Goal: Task Accomplishment & Management: Complete application form

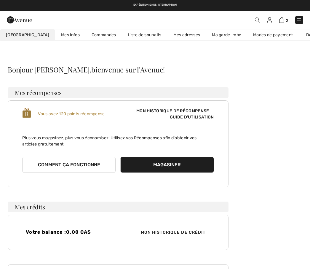
click at [267, 22] on img at bounding box center [269, 20] width 5 height 6
click at [299, 23] on img at bounding box center [299, 20] width 6 height 6
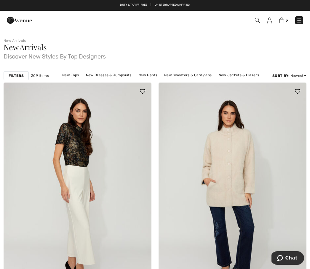
click at [271, 21] on img at bounding box center [269, 20] width 5 height 6
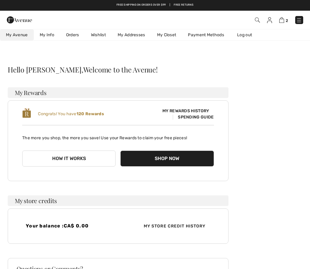
click at [269, 22] on img at bounding box center [269, 20] width 5 height 6
click at [74, 35] on link "Orders" at bounding box center [72, 34] width 25 height 11
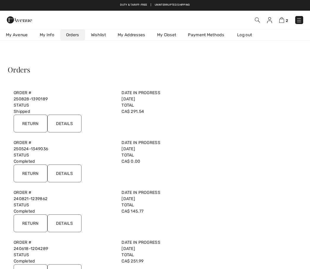
click at [32, 125] on input "Return" at bounding box center [31, 123] width 34 height 18
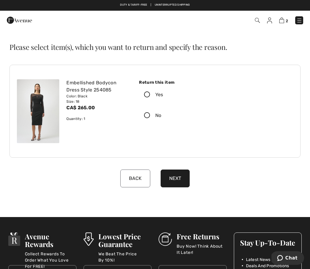
click at [149, 94] on icon at bounding box center [147, 95] width 16 height 6
click at [163, 94] on input "Yes" at bounding box center [165, 95] width 4 height 18
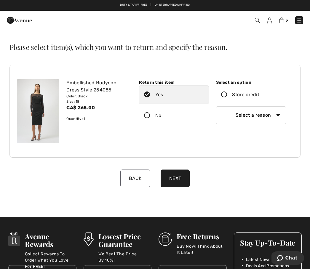
click at [274, 115] on select "Select a reason I received the wrong product or size My order arrived too late …" at bounding box center [251, 115] width 70 height 18
click at [274, 117] on select "Select a reason I received the wrong product or size My order arrived too late …" at bounding box center [251, 115] width 70 height 18
select select "6"
click at [175, 183] on button "Next" at bounding box center [175, 178] width 29 height 18
click at [264, 94] on input "Store credit" at bounding box center [262, 95] width 4 height 18
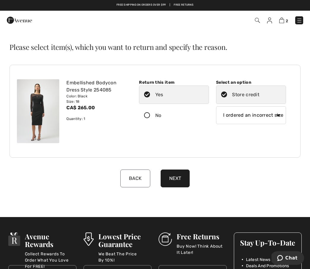
click at [226, 97] on icon at bounding box center [224, 95] width 16 height 6
click at [259, 97] on input "Store credit" at bounding box center [261, 95] width 4 height 18
click at [227, 92] on icon at bounding box center [224, 95] width 16 height 6
click at [259, 92] on input "Store credit" at bounding box center [261, 95] width 4 height 18
click at [225, 97] on icon at bounding box center [224, 95] width 16 height 6
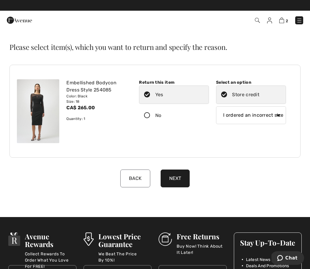
click at [259, 97] on input "Store credit" at bounding box center [261, 95] width 4 height 18
radio input "true"
click at [131, 180] on button "Back" at bounding box center [135, 178] width 30 height 18
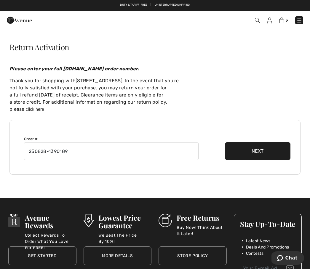
click at [254, 154] on button "Next" at bounding box center [258, 151] width 66 height 18
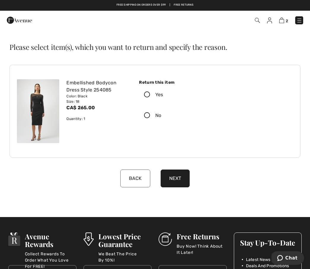
click at [146, 95] on icon at bounding box center [147, 95] width 16 height 6
click at [163, 95] on input "Yes" at bounding box center [165, 95] width 4 height 18
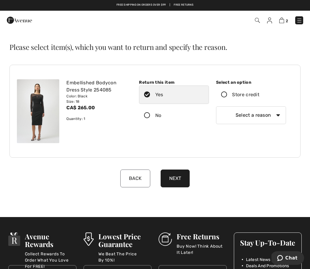
click at [255, 116] on select "Select a reason I received the wrong product or size My order arrived too late …" at bounding box center [251, 115] width 70 height 18
select select "6"
click at [178, 180] on button "Next" at bounding box center [175, 178] width 29 height 18
click at [78, 91] on div "Embellished Bodycon Dress Style 254085" at bounding box center [97, 86] width 62 height 14
click at [72, 93] on div "Embellished Bodycon Dress Style 254085" at bounding box center [97, 86] width 62 height 14
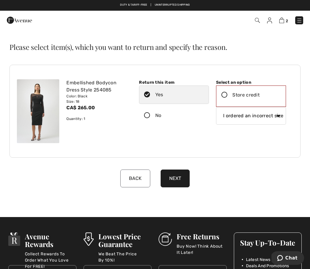
click at [39, 115] on img at bounding box center [38, 111] width 42 height 64
click at [40, 110] on img at bounding box center [38, 111] width 42 height 64
click at [85, 91] on div "Embellished Bodycon Dress Style 254085" at bounding box center [97, 86] width 62 height 14
click at [134, 184] on button "Back" at bounding box center [135, 178] width 30 height 18
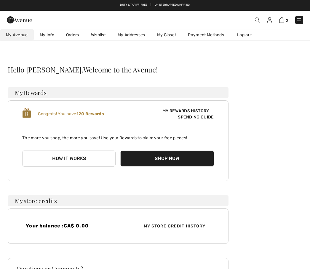
click at [72, 39] on link "Orders" at bounding box center [72, 34] width 25 height 11
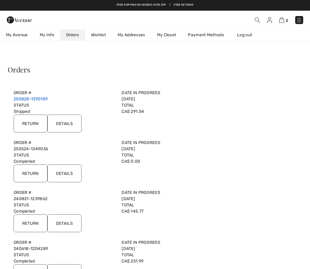
click at [25, 101] on link "250828-1390189" at bounding box center [31, 98] width 34 height 5
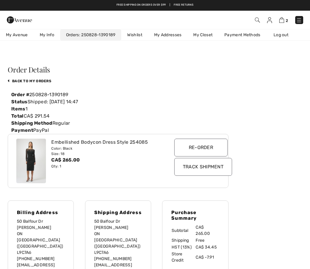
click at [35, 156] on img at bounding box center [31, 160] width 30 height 44
click at [76, 147] on div "Color: Black" at bounding box center [109, 148] width 116 height 5
click at [195, 152] on input "Re-order" at bounding box center [200, 147] width 53 height 18
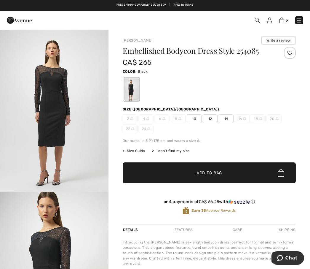
click at [169, 152] on div "I can't find my size" at bounding box center [170, 150] width 37 height 5
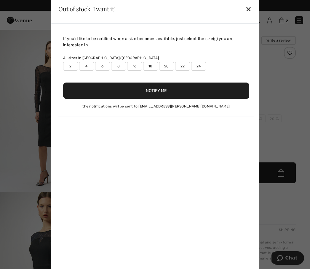
click at [182, 67] on label "22" at bounding box center [182, 66] width 15 height 9
type input "true"
click at [158, 92] on button "Notify Me" at bounding box center [156, 90] width 186 height 16
click at [249, 10] on div "✕" at bounding box center [249, 9] width 6 height 12
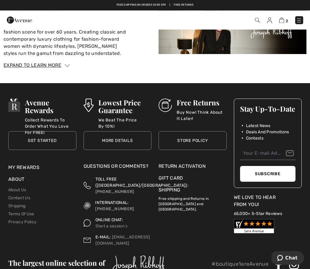
scroll to position [724, 0]
click at [297, 63] on div "Expand to Learn More" at bounding box center [155, 65] width 303 height 7
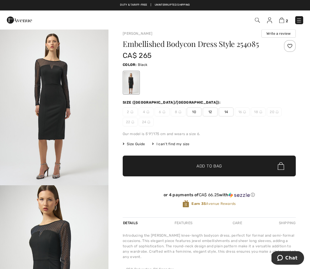
scroll to position [0, 0]
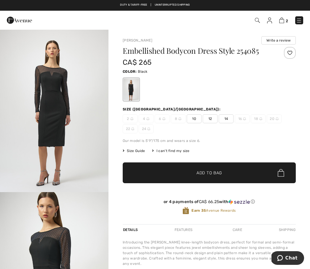
click at [270, 21] on img at bounding box center [269, 20] width 5 height 6
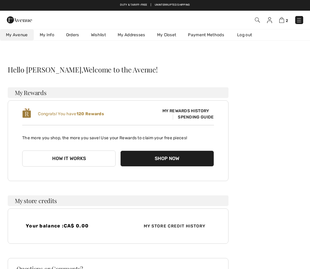
click at [74, 38] on link "Orders" at bounding box center [72, 34] width 25 height 11
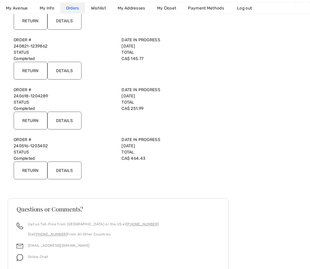
scroll to position [186, 0]
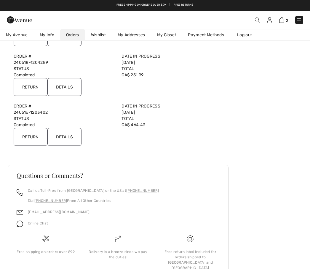
click at [190, 253] on div "Free return label included for orders shipped to [GEOGRAPHIC_DATA] and [GEOGRAP…" at bounding box center [190, 259] width 63 height 21
click at [192, 240] on img at bounding box center [190, 238] width 7 height 7
click at [190, 238] on img at bounding box center [190, 238] width 7 height 7
click at [196, 259] on div "Free return label included for orders shipped to [GEOGRAPHIC_DATA] and [GEOGRAP…" at bounding box center [190, 259] width 63 height 21
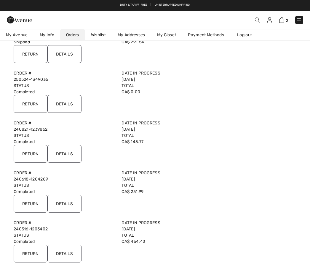
scroll to position [0, 0]
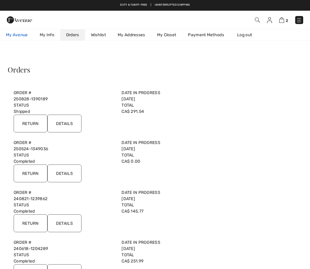
click at [16, 36] on span "My Avenue" at bounding box center [17, 35] width 22 height 6
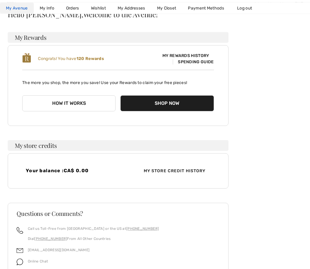
scroll to position [93, 0]
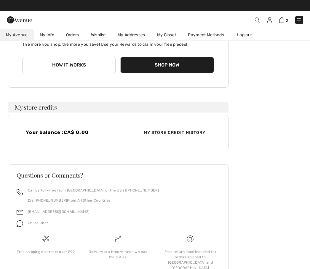
click at [193, 239] on img at bounding box center [190, 238] width 7 height 7
click at [189, 239] on img at bounding box center [190, 238] width 7 height 7
click at [186, 254] on div "Free return label included for orders shipped to [GEOGRAPHIC_DATA] and [GEOGRAP…" at bounding box center [190, 259] width 63 height 21
click at [189, 258] on div "Free return label included for orders shipped to [GEOGRAPHIC_DATA] and [GEOGRAP…" at bounding box center [190, 259] width 63 height 21
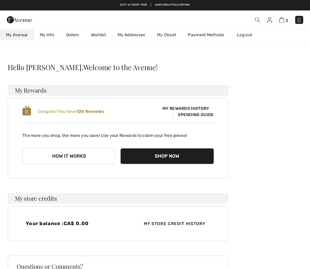
scroll to position [0, 0]
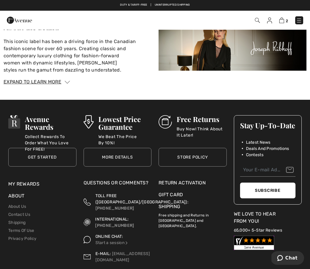
scroll to position [888, 0]
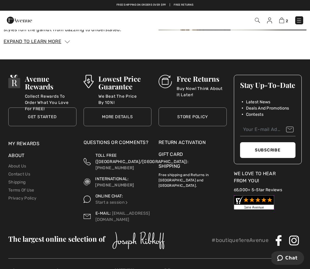
click at [193, 83] on div "Free Returns Buy Now! Think About It Later!" at bounding box center [199, 88] width 55 height 27
click at [201, 90] on p "Buy Now! Think About It Later!" at bounding box center [202, 91] width 50 height 12
click at [194, 143] on div "Return Activation" at bounding box center [193, 142] width 68 height 7
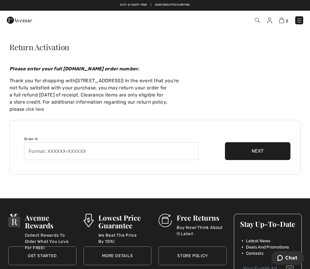
click at [272, 20] on img at bounding box center [269, 20] width 5 height 6
click at [270, 20] on img at bounding box center [269, 20] width 5 height 6
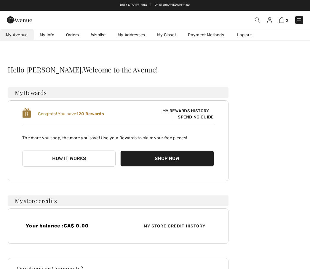
click at [269, 22] on img at bounding box center [269, 20] width 5 height 6
click at [73, 36] on link "Orders" at bounding box center [72, 34] width 25 height 11
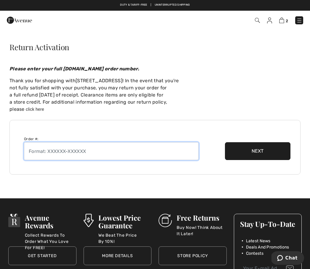
click at [42, 152] on input "text" at bounding box center [111, 151] width 175 height 18
type input "250828-1390189"
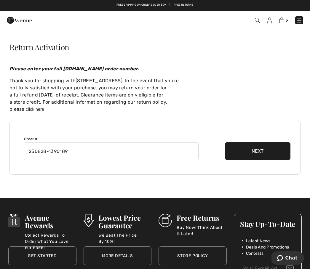
click at [259, 152] on button "Next" at bounding box center [258, 151] width 66 height 18
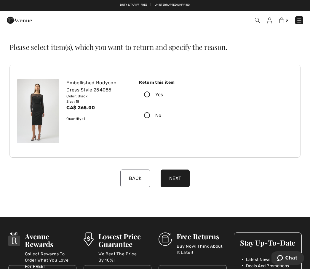
click at [147, 96] on icon at bounding box center [147, 95] width 16 height 6
click at [163, 96] on input "Yes" at bounding box center [165, 95] width 4 height 18
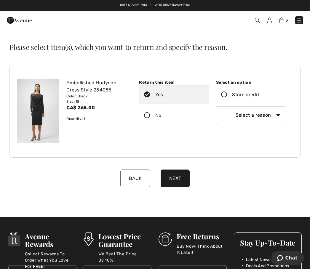
click at [276, 120] on select "Select a reason I received the wrong product or size My order arrived too late …" at bounding box center [251, 115] width 70 height 18
select select "6"
click at [174, 182] on button "Next" at bounding box center [175, 178] width 29 height 18
click at [80, 87] on div "Embellished Bodycon Dress Style 254085" at bounding box center [97, 86] width 62 height 14
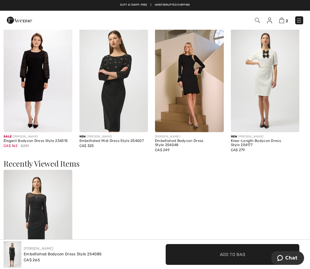
scroll to position [511, 0]
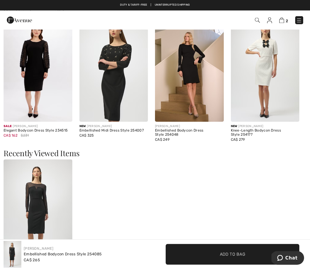
click at [37, 208] on img at bounding box center [38, 211] width 69 height 103
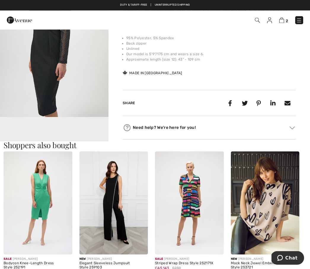
scroll to position [238, 0]
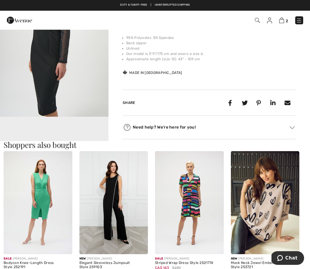
click at [142, 128] on div "Need help? We're here for you!" at bounding box center [209, 127] width 173 height 9
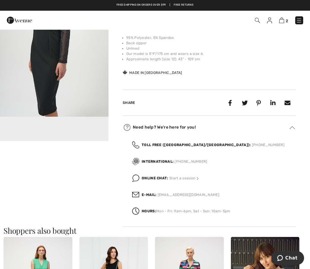
click at [151, 198] on div "E-mail: info@1ereavenue.com" at bounding box center [214, 194] width 164 height 16
click at [175, 194] on link "[EMAIL_ADDRESS][DOMAIN_NAME]" at bounding box center [189, 194] width 62 height 4
